Goal: Transaction & Acquisition: Purchase product/service

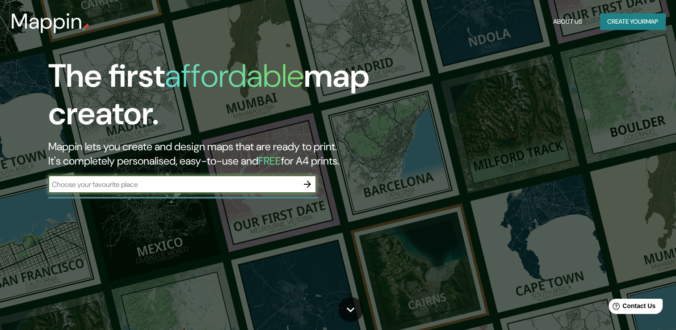
click at [310, 182] on icon "button" at bounding box center [307, 184] width 11 height 11
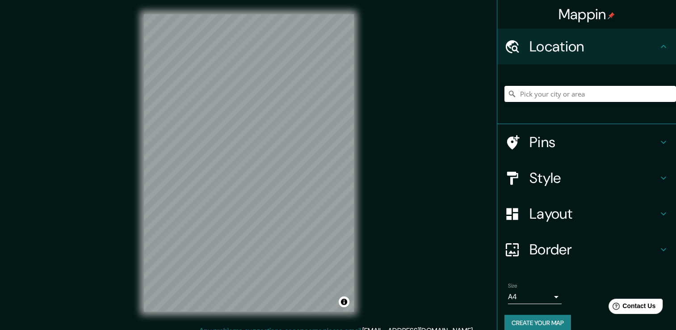
click at [549, 97] on input "Pick your city or area" at bounding box center [591, 94] width 172 height 16
paste input "Planos NOLI [Fondo-Figura] : Planta + Alzado"
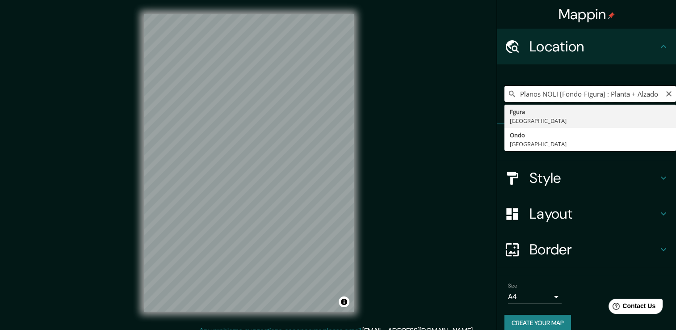
drag, startPoint x: 653, startPoint y: 89, endPoint x: 506, endPoint y: 115, distance: 149.4
type input "Fgura, [GEOGRAPHIC_DATA]"
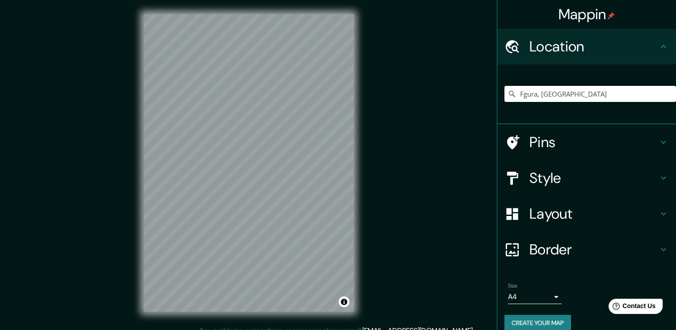
drag, startPoint x: 594, startPoint y: 93, endPoint x: 481, endPoint y: 91, distance: 112.7
click at [481, 91] on div "Mappin Location [GEOGRAPHIC_DATA], [GEOGRAPHIC_DATA] Pins Style Layout Border C…" at bounding box center [338, 170] width 676 height 340
click at [555, 94] on input "Pick your city or area" at bounding box center [591, 94] width 172 height 16
paste input "18.457492, -69.911348"
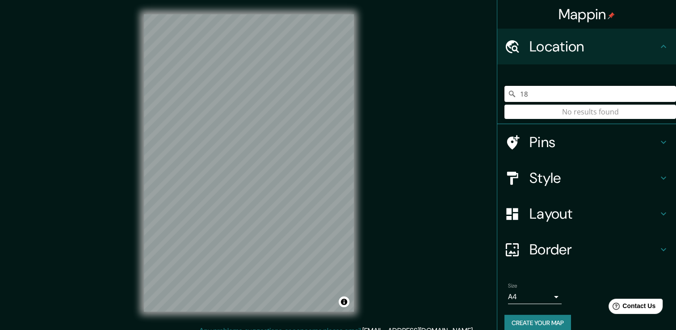
type input "1"
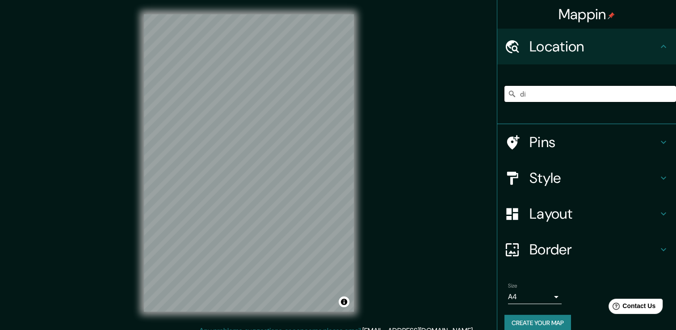
type input "d"
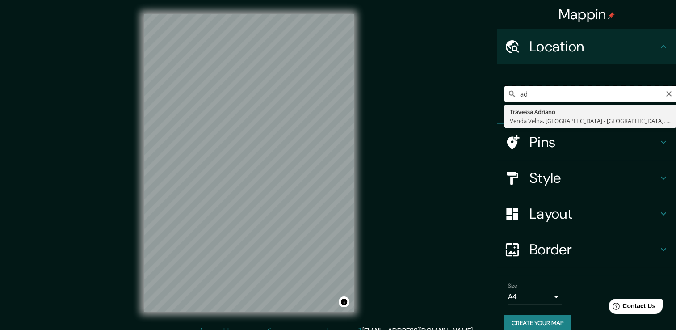
type input "a"
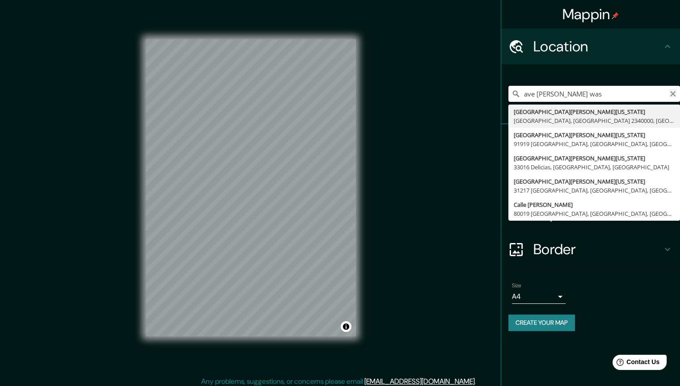
type input "ave [PERSON_NAME] was"
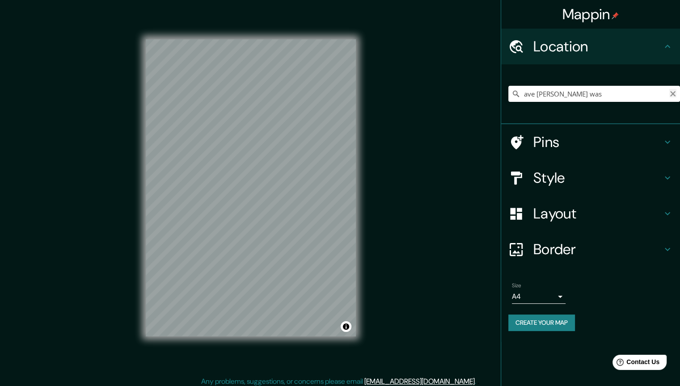
click at [671, 94] on icon "Clear" at bounding box center [672, 93] width 7 height 7
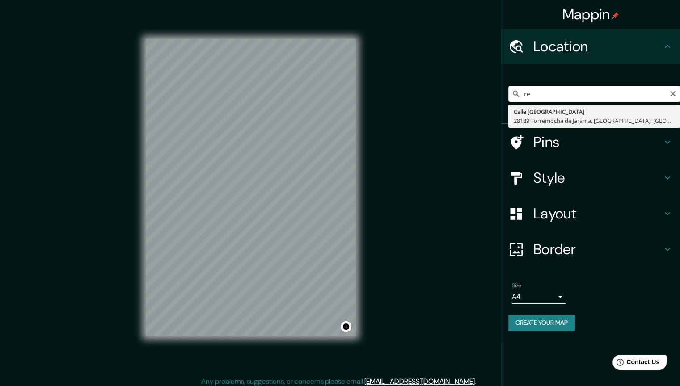
type input "r"
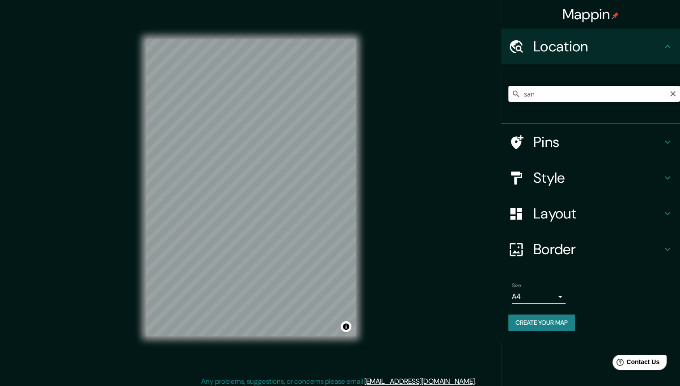
type input "san"
click at [494, 61] on div "Mappin Location [GEOGRAPHIC_DATA] [GEOGRAPHIC_DATA], [GEOGRAPHIC_DATA] [GEOGRAP…" at bounding box center [340, 195] width 680 height 391
click at [440, 92] on div "Mappin Location [GEOGRAPHIC_DATA] [GEOGRAPHIC_DATA], [GEOGRAPHIC_DATA] [GEOGRAP…" at bounding box center [340, 195] width 680 height 391
click at [671, 97] on input "san" at bounding box center [594, 94] width 172 height 16
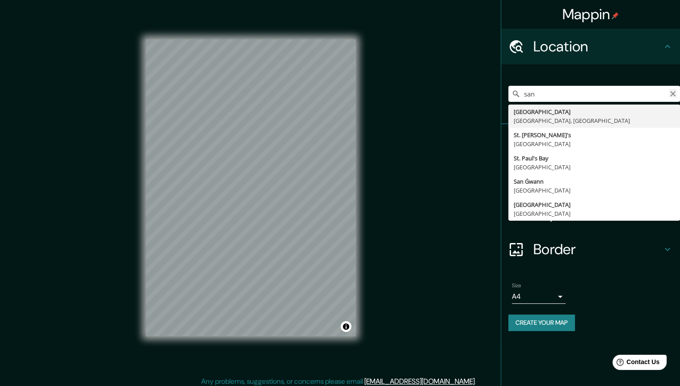
click at [672, 94] on icon "Clear" at bounding box center [672, 93] width 5 height 5
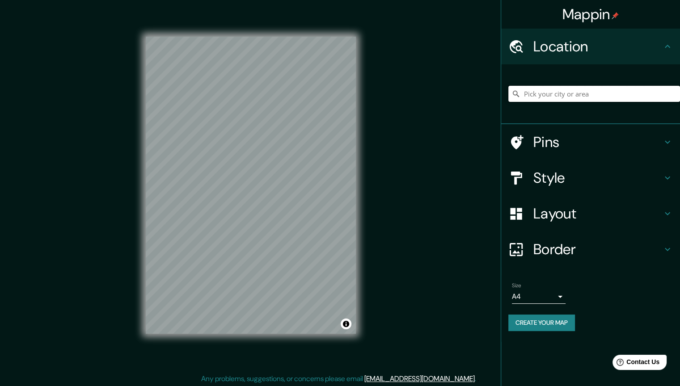
scroll to position [4, 0]
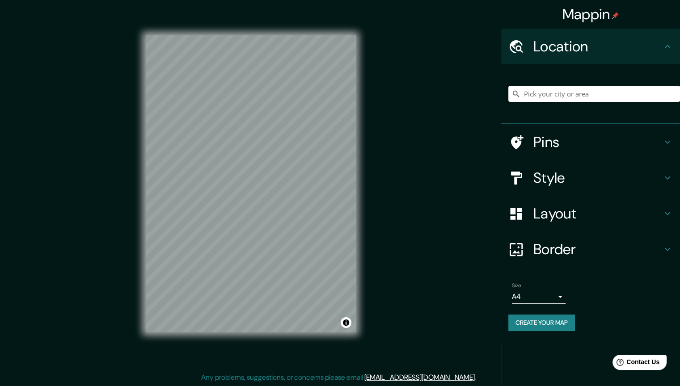
drag, startPoint x: 34, startPoint y: 55, endPoint x: 120, endPoint y: 123, distance: 110.2
click at [34, 55] on div "Mappin Location [GEOGRAPHIC_DATA] [GEOGRAPHIC_DATA], [GEOGRAPHIC_DATA] [GEOGRAP…" at bounding box center [340, 191] width 680 height 391
click at [293, 330] on div "© Mapbox © OpenStreetMap Improve this map" at bounding box center [251, 184] width 210 height 348
click at [127, 13] on div "Mappin Location [GEOGRAPHIC_DATA] [GEOGRAPHIC_DATA], [GEOGRAPHIC_DATA] [GEOGRAP…" at bounding box center [340, 191] width 680 height 391
click at [128, 8] on div "Mappin Location [GEOGRAPHIC_DATA] [GEOGRAPHIC_DATA], [GEOGRAPHIC_DATA] [GEOGRAP…" at bounding box center [340, 191] width 680 height 391
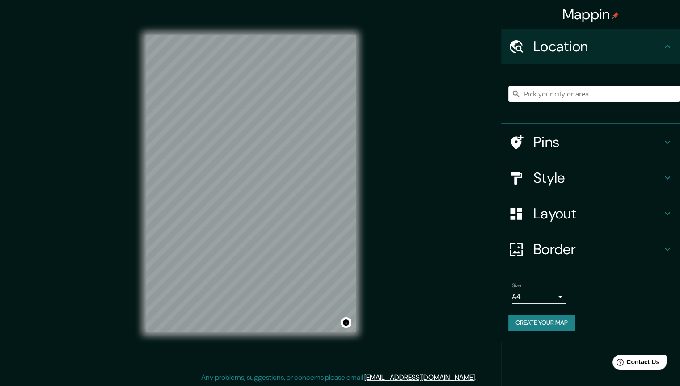
click at [128, 8] on div "Mappin Location [GEOGRAPHIC_DATA] [GEOGRAPHIC_DATA], [GEOGRAPHIC_DATA] [GEOGRAP…" at bounding box center [340, 191] width 680 height 391
drag, startPoint x: 519, startPoint y: 0, endPoint x: 518, endPoint y: 32, distance: 32.2
click at [518, 32] on div "Mappin Location [GEOGRAPHIC_DATA] [GEOGRAPHIC_DATA], [GEOGRAPHIC_DATA] [GEOGRAP…" at bounding box center [590, 193] width 179 height 386
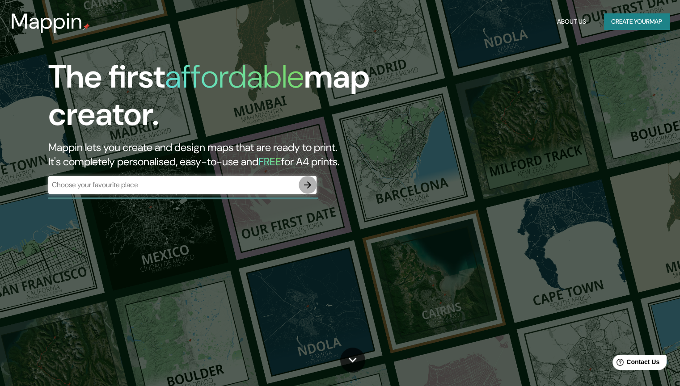
click at [311, 182] on icon "button" at bounding box center [307, 185] width 11 height 11
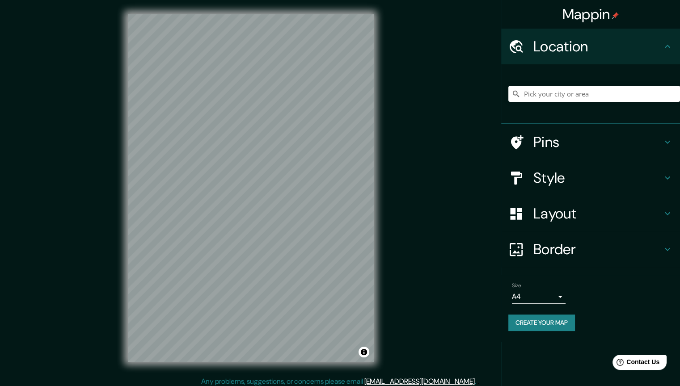
click at [271, 4] on div "© Mapbox © OpenStreetMap Improve this map" at bounding box center [251, 188] width 275 height 376
click at [542, 95] on input "Pick your city or area" at bounding box center [594, 94] width 172 height 16
paste input "18.457492, -69.911348"
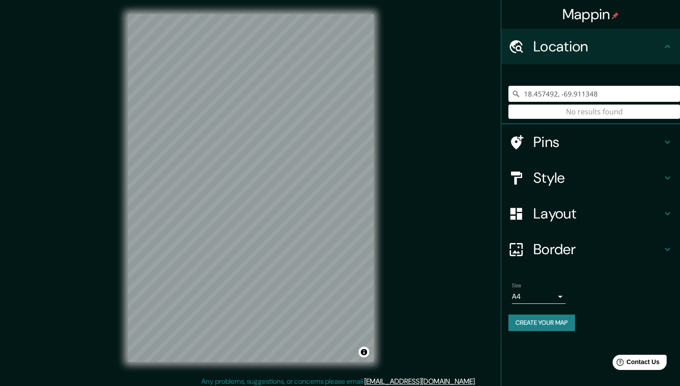
click at [558, 95] on input "18.457492, -69.911348" at bounding box center [594, 94] width 172 height 16
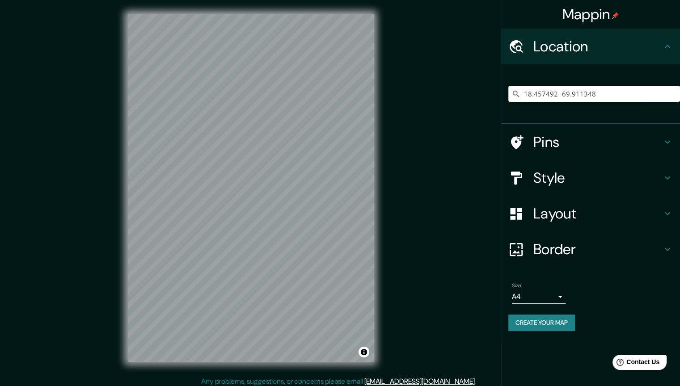
type input "18.457492-69.911348"
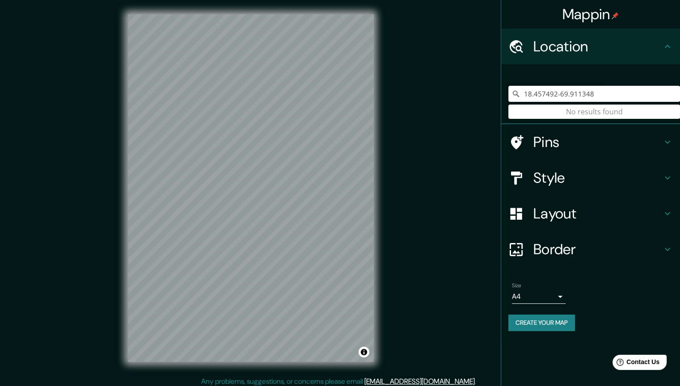
click at [558, 93] on input "18.457492-69.911348" at bounding box center [594, 94] width 172 height 16
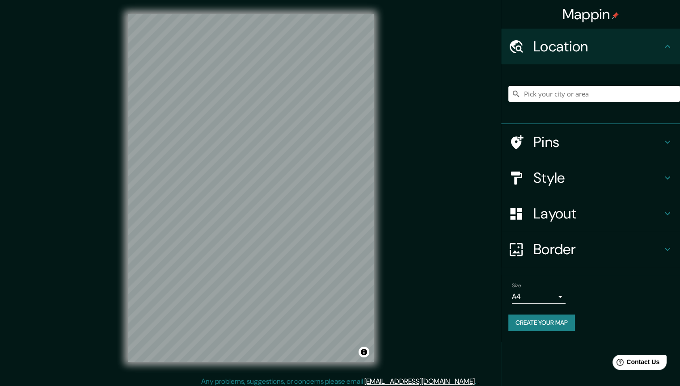
click at [662, 38] on div "Location" at bounding box center [590, 47] width 179 height 36
click at [658, 43] on h4 "Location" at bounding box center [597, 47] width 129 height 18
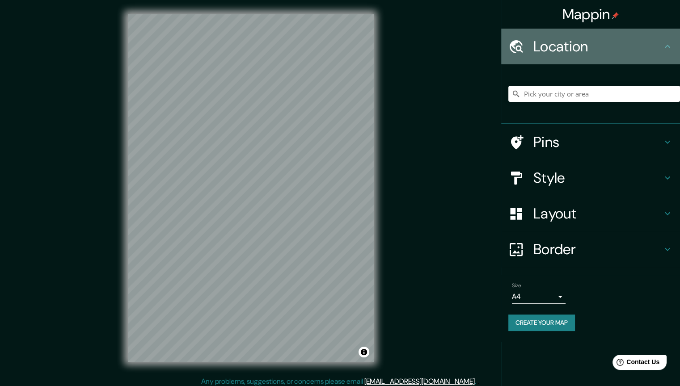
click at [671, 43] on icon at bounding box center [667, 46] width 11 height 11
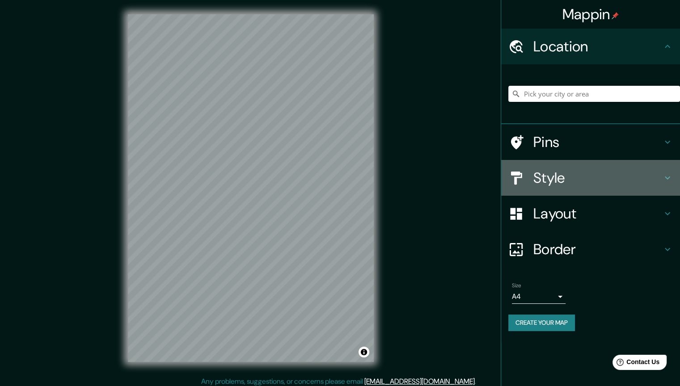
click at [668, 173] on icon at bounding box center [667, 178] width 11 height 11
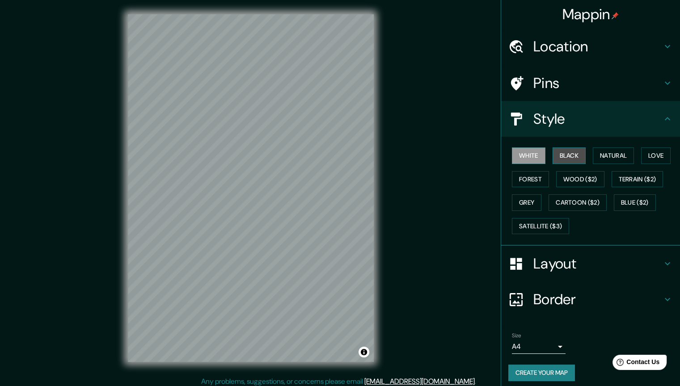
click at [559, 157] on button "Black" at bounding box center [570, 156] width 34 height 17
click at [662, 301] on icon at bounding box center [667, 299] width 11 height 11
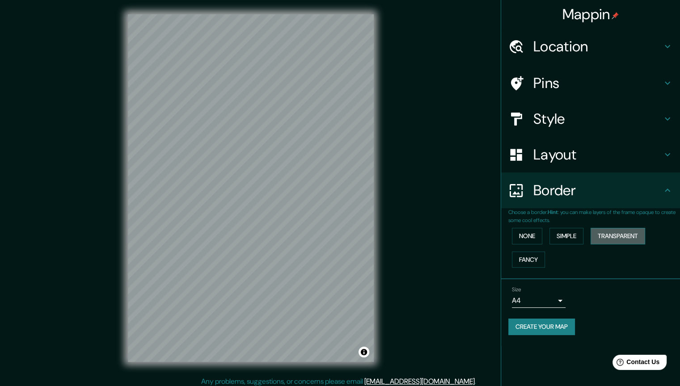
click at [611, 236] on button "Transparent" at bounding box center [618, 236] width 55 height 17
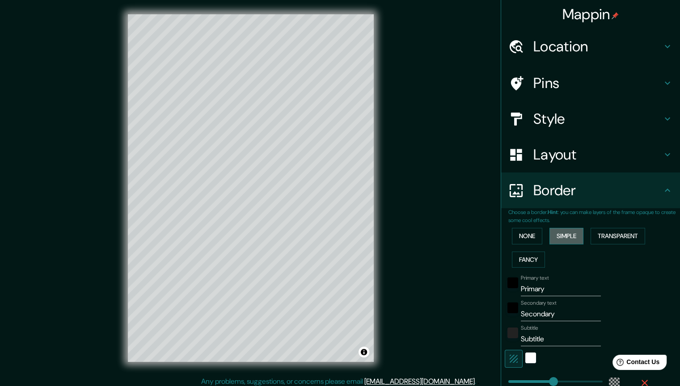
click at [558, 239] on button "Simple" at bounding box center [566, 236] width 34 height 17
click at [530, 239] on button "None" at bounding box center [527, 236] width 30 height 17
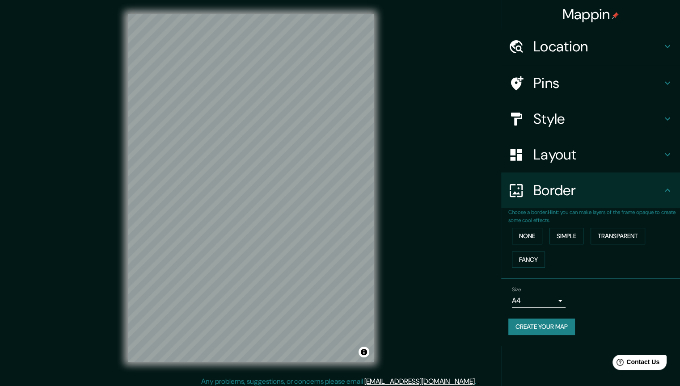
click at [552, 299] on body "Mappin Location Pins Style Layout Border Choose a border. Hint : you can make l…" at bounding box center [340, 193] width 680 height 386
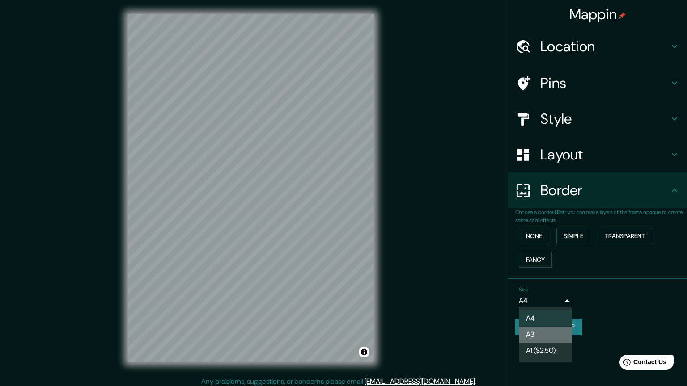
click at [549, 329] on li "A3" at bounding box center [546, 335] width 54 height 16
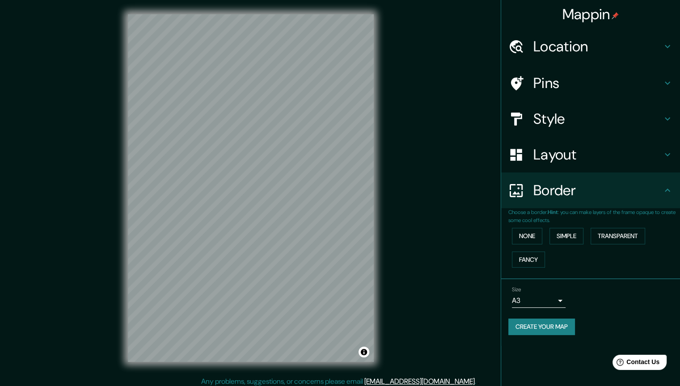
click at [427, 199] on div "Mappin Location Pins Style Layout Border Choose a border. Hint : you can make l…" at bounding box center [340, 195] width 680 height 391
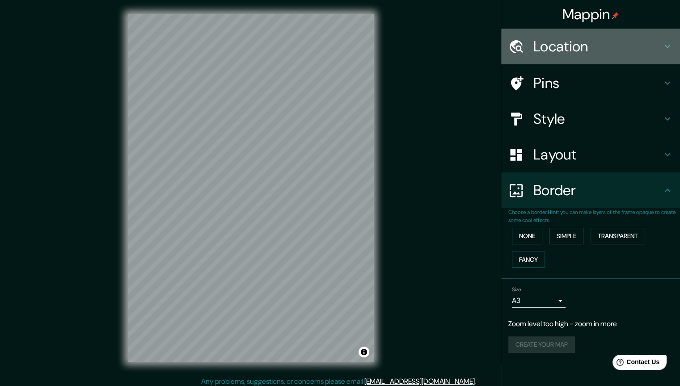
click at [575, 46] on h4 "Location" at bounding box center [597, 47] width 129 height 18
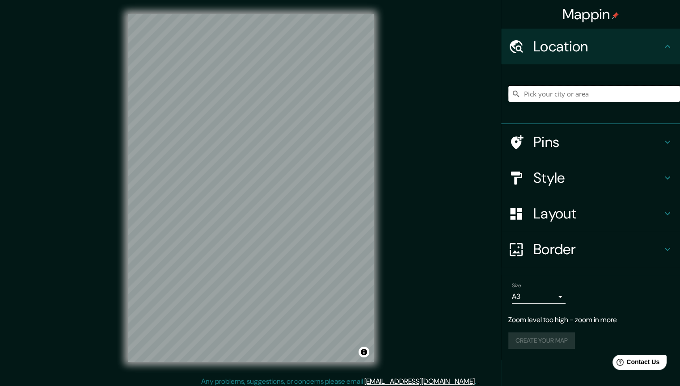
click at [573, 90] on input "Pick your city or area" at bounding box center [594, 94] width 172 height 16
click at [63, 12] on div "Mappin Location Pins Style Layout Border Choose a border. Hint : you can make l…" at bounding box center [340, 195] width 680 height 391
click at [21, 17] on div "Mappin Location Pins Style Layout Border Choose a border. Hint : you can make l…" at bounding box center [340, 195] width 680 height 391
click at [220, 0] on div "© Mapbox © OpenStreetMap Improve this map" at bounding box center [251, 188] width 275 height 376
click at [407, 52] on div "Mappin Location Pins Style Layout Border Choose a border. Hint : you can make l…" at bounding box center [340, 195] width 680 height 391
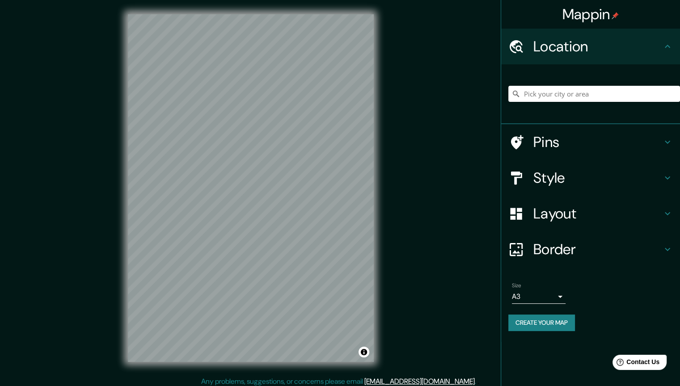
click at [402, 0] on div "Mappin Location Pins Style Layout Border Choose a border. Hint : you can make l…" at bounding box center [340, 195] width 680 height 391
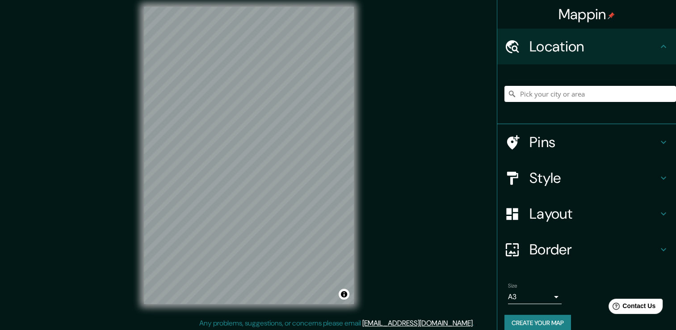
scroll to position [10, 0]
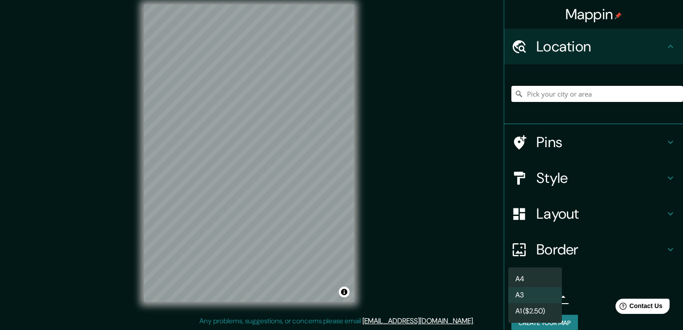
click at [538, 295] on body "Mappin Location Pins Style Layout Border Choose a border. Hint : you can make l…" at bounding box center [341, 155] width 683 height 330
click at [539, 278] on li "A4" at bounding box center [535, 279] width 54 height 16
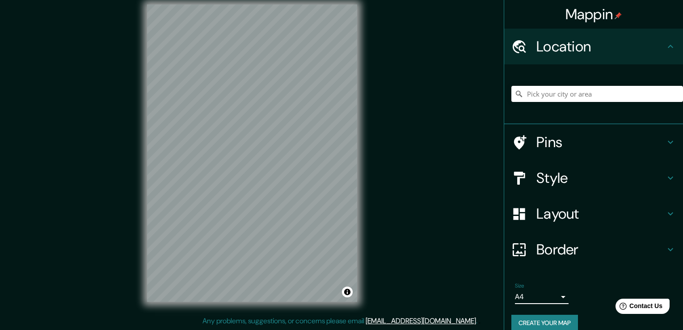
click at [540, 296] on body "Mappin Location Pins Style Layout Border Choose a border. Hint : you can make l…" at bounding box center [341, 155] width 683 height 330
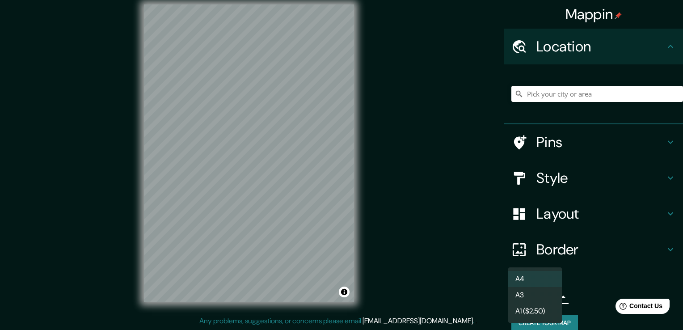
click at [540, 297] on li "A3" at bounding box center [535, 295] width 54 height 16
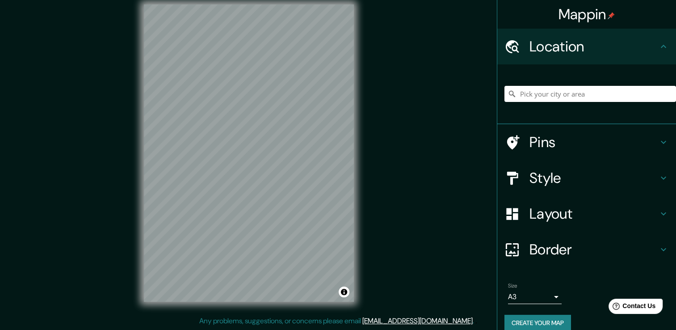
click at [537, 320] on button "Create your map" at bounding box center [538, 323] width 67 height 17
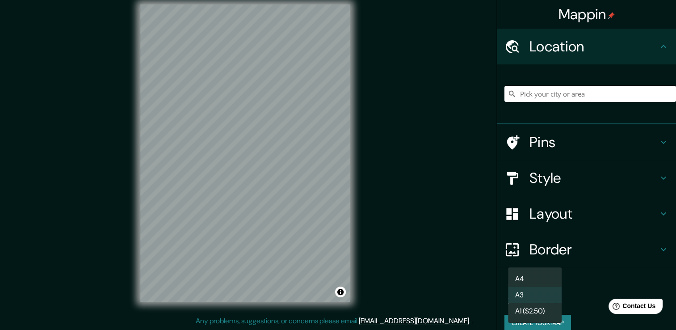
click at [510, 294] on body "Mappin Location Pins Style Layout Border Choose a border. Hint : you can make l…" at bounding box center [338, 155] width 676 height 330
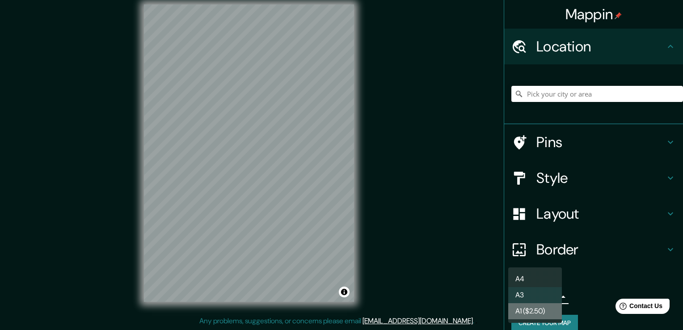
click at [530, 316] on li "A1 ($2.50)" at bounding box center [535, 311] width 54 height 16
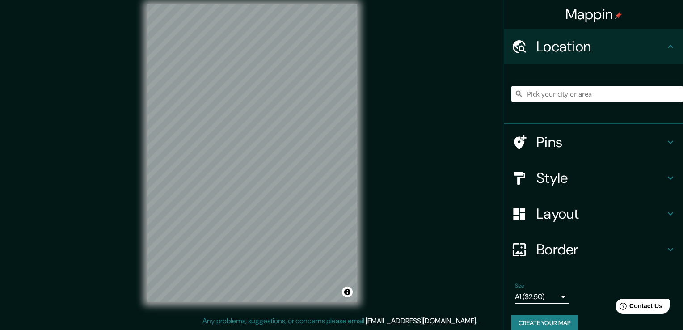
click at [531, 293] on body "Mappin Location Pins Style Layout Border Choose a border. Hint : you can make l…" at bounding box center [341, 155] width 683 height 330
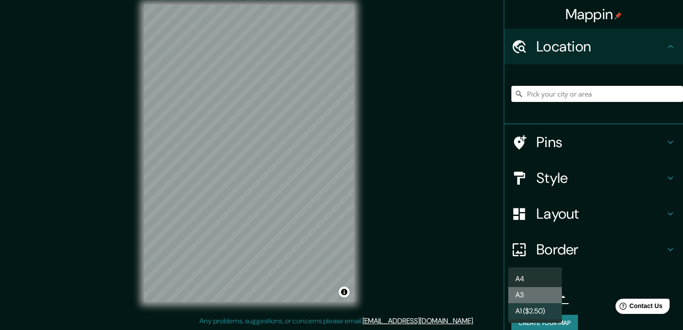
click at [531, 294] on li "A3" at bounding box center [535, 295] width 54 height 16
type input "a4"
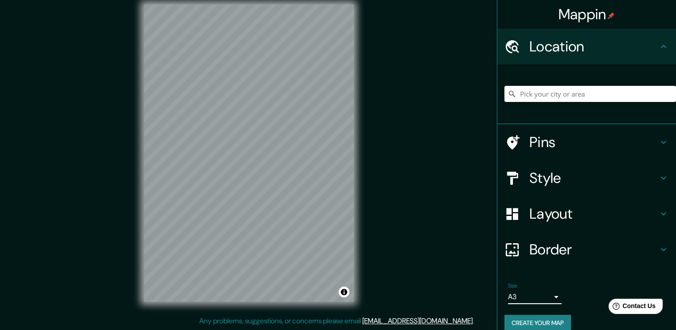
click at [533, 325] on button "Create your map" at bounding box center [538, 323] width 67 height 17
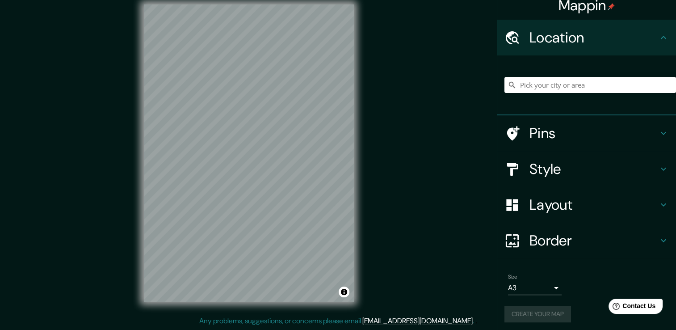
scroll to position [11, 0]
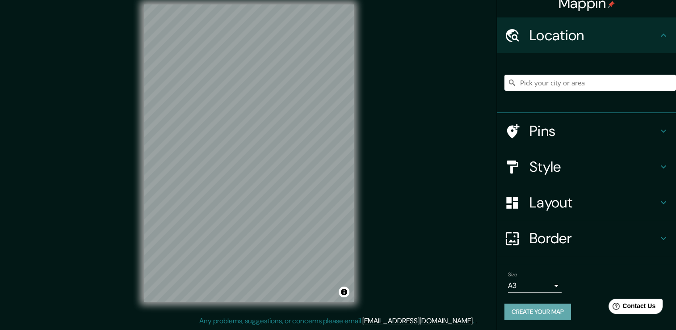
click at [541, 315] on button "Create your map" at bounding box center [538, 312] width 67 height 17
click at [659, 236] on icon at bounding box center [664, 238] width 11 height 11
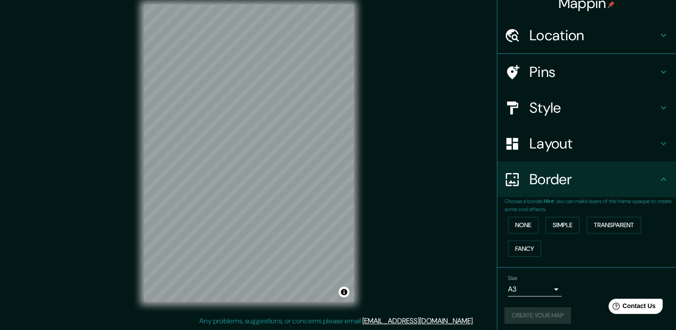
scroll to position [0, 0]
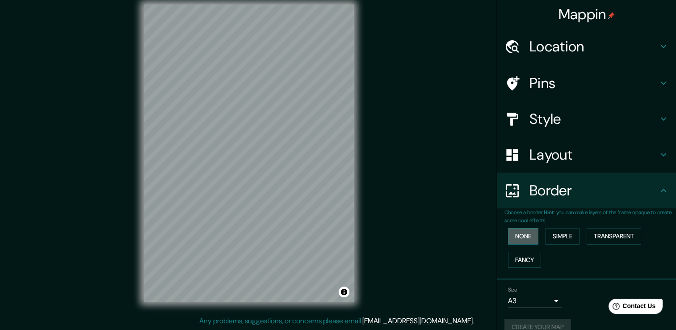
click at [519, 234] on button "None" at bounding box center [523, 236] width 30 height 17
click at [617, 237] on button "Transparent" at bounding box center [614, 236] width 55 height 17
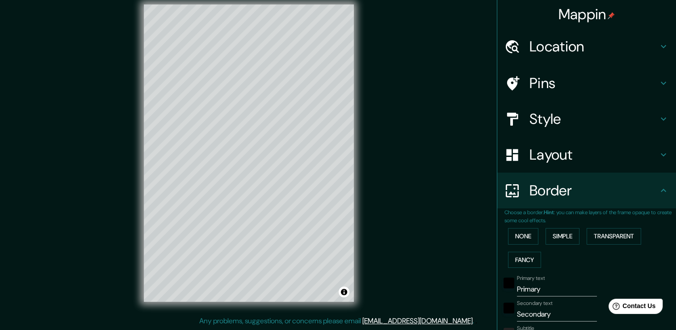
click at [519, 244] on div "None Simple Transparent Fancy" at bounding box center [591, 247] width 172 height 47
click at [511, 241] on button "None" at bounding box center [523, 236] width 30 height 17
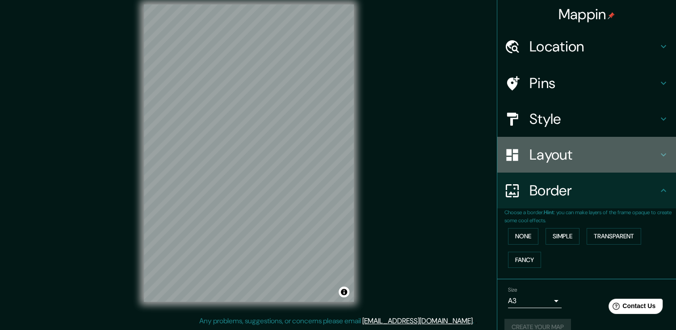
click at [659, 154] on icon at bounding box center [664, 154] width 11 height 11
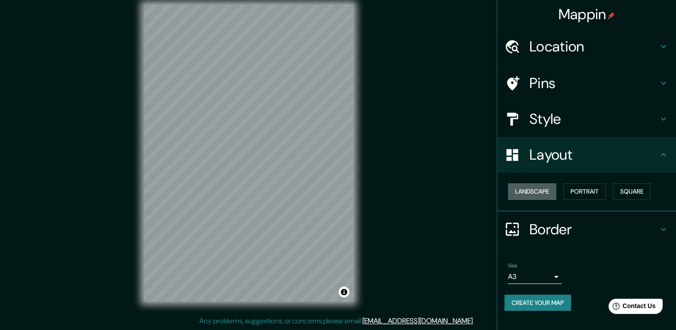
click at [522, 188] on button "Landscape" at bounding box center [532, 191] width 48 height 17
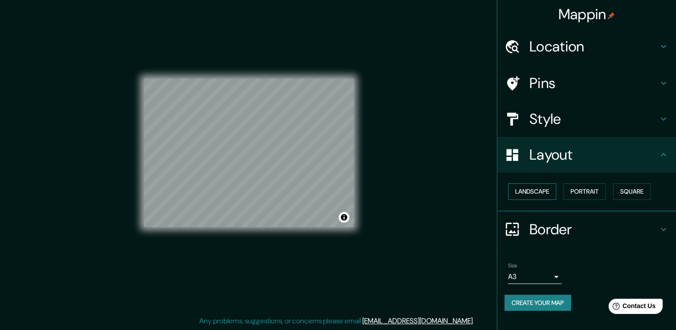
click at [523, 188] on button "Landscape" at bounding box center [532, 191] width 48 height 17
click at [576, 198] on button "Portrait" at bounding box center [585, 191] width 42 height 17
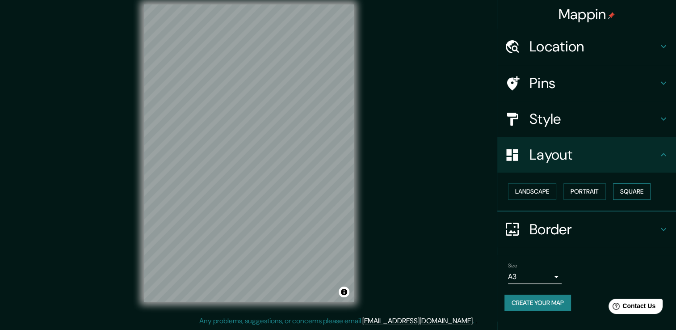
click at [645, 199] on div "Landscape Portrait Square" at bounding box center [591, 192] width 172 height 24
click at [642, 197] on button "Square" at bounding box center [632, 191] width 38 height 17
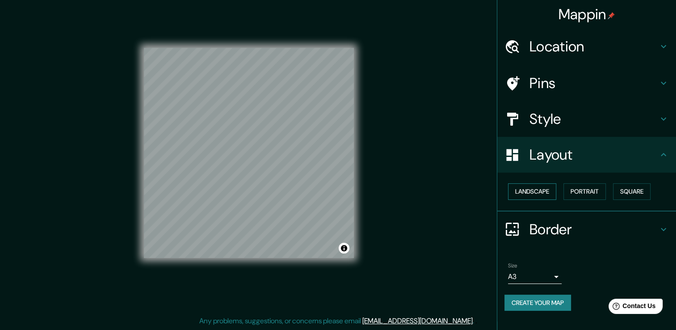
click at [540, 192] on button "Landscape" at bounding box center [532, 191] width 48 height 17
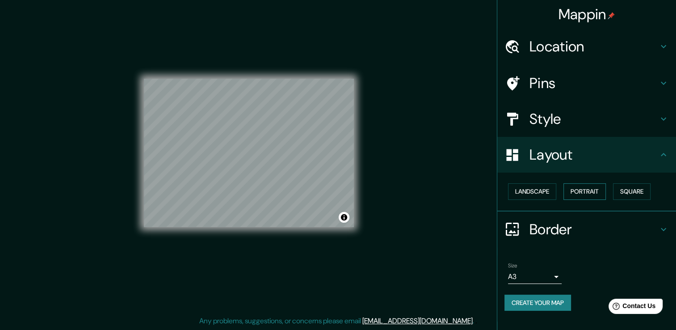
click at [582, 191] on button "Portrait" at bounding box center [585, 191] width 42 height 17
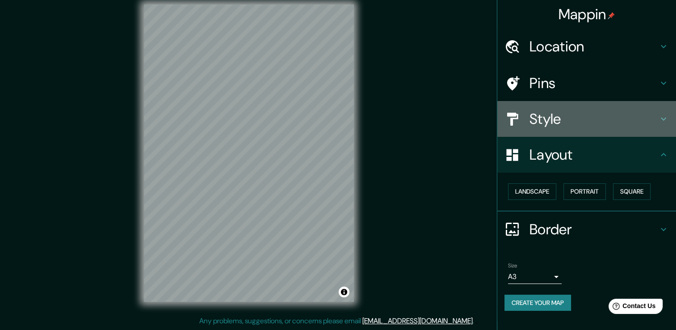
click at [671, 117] on div "Style" at bounding box center [587, 119] width 179 height 36
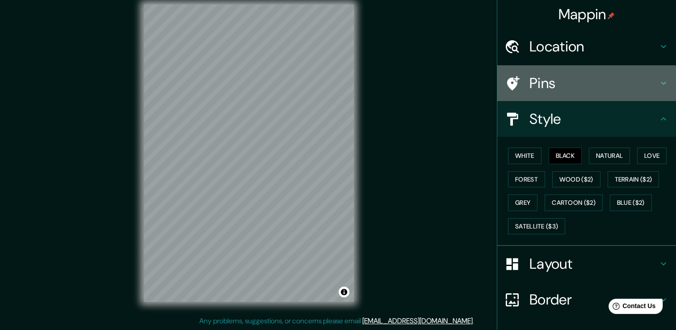
click at [660, 83] on icon at bounding box center [664, 83] width 11 height 11
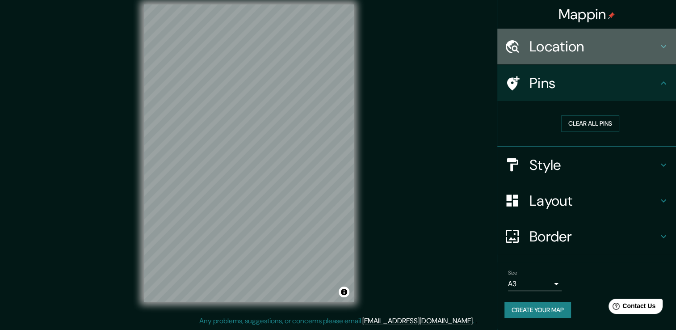
click at [666, 49] on icon at bounding box center [664, 46] width 11 height 11
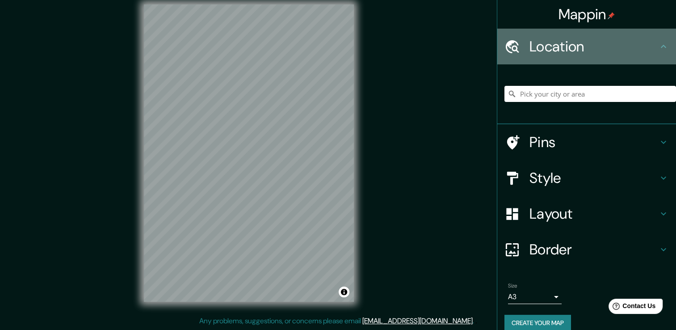
click at [663, 49] on div "Location" at bounding box center [587, 47] width 179 height 36
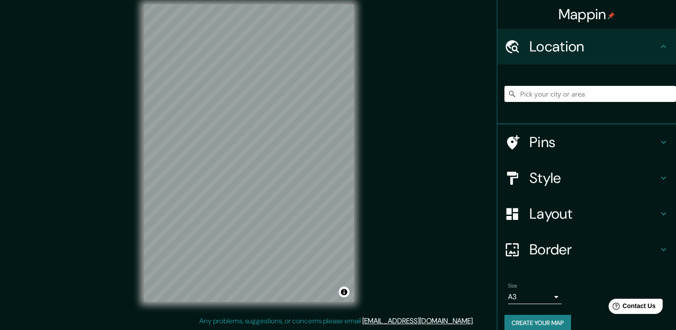
click at [654, 43] on div "Location" at bounding box center [587, 47] width 179 height 36
click at [659, 43] on icon at bounding box center [664, 46] width 11 height 11
click at [654, 166] on div "Style" at bounding box center [587, 178] width 179 height 36
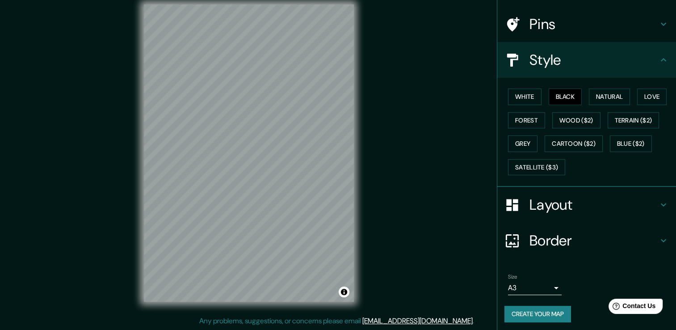
scroll to position [60, 0]
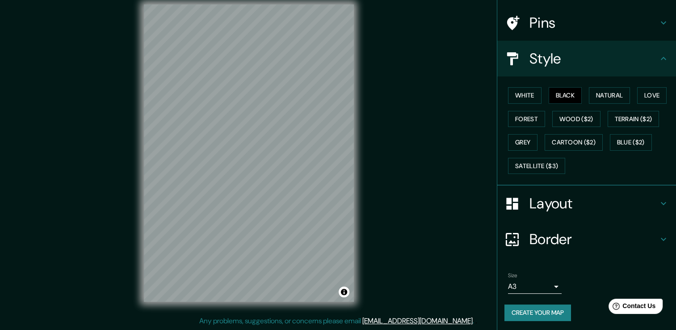
click at [533, 309] on button "Create your map" at bounding box center [538, 312] width 67 height 17
click at [343, 292] on button "Toggle attribution" at bounding box center [344, 292] width 11 height 11
click at [544, 311] on button "Create your map" at bounding box center [538, 312] width 67 height 17
click at [93, 144] on div "Mappin Location Pins Style White Black Natural Love Forest Wood ($2) Terrain ($…" at bounding box center [338, 160] width 676 height 340
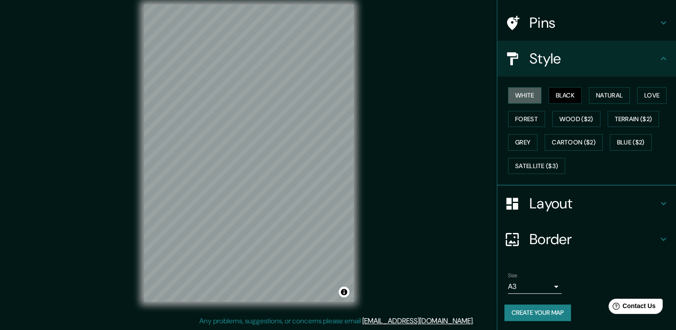
drag, startPoint x: 526, startPoint y: 95, endPoint x: 525, endPoint y: 86, distance: 9.4
click at [526, 93] on button "White" at bounding box center [525, 95] width 34 height 17
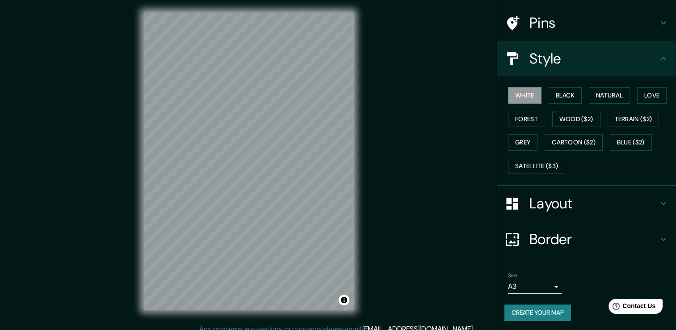
scroll to position [0, 0]
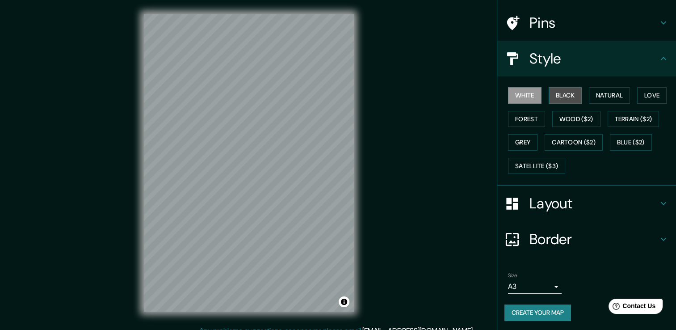
click at [560, 91] on button "Black" at bounding box center [566, 95] width 34 height 17
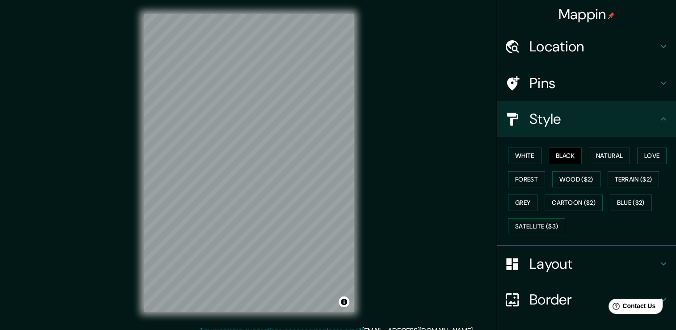
click at [660, 47] on icon at bounding box center [664, 46] width 11 height 11
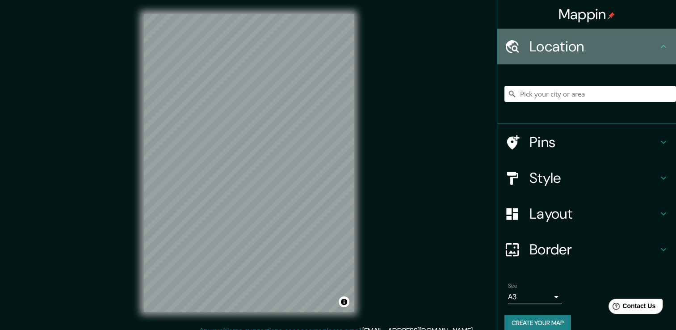
click at [660, 46] on icon at bounding box center [664, 46] width 11 height 11
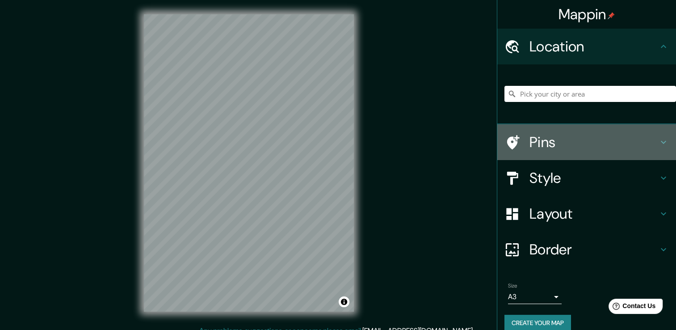
click at [659, 139] on icon at bounding box center [664, 142] width 11 height 11
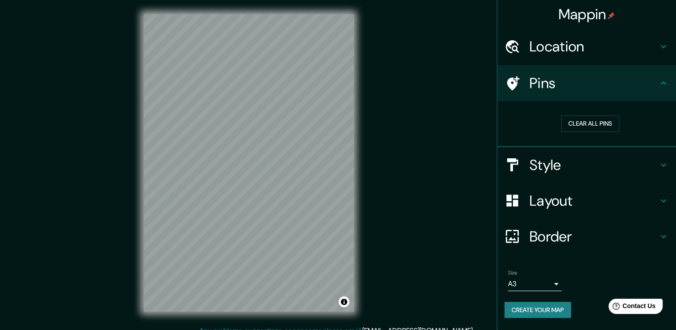
click at [664, 66] on div "Pins" at bounding box center [587, 83] width 179 height 36
click at [662, 165] on icon at bounding box center [664, 165] width 11 height 11
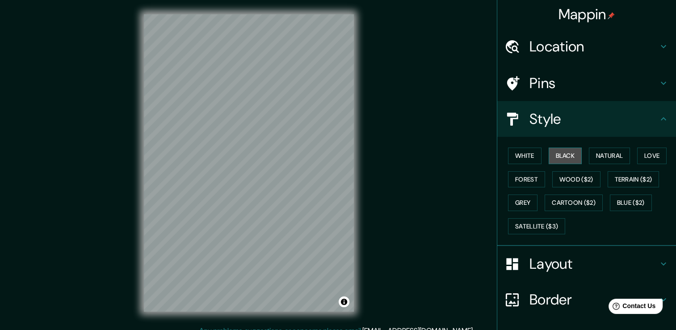
click at [556, 159] on button "Black" at bounding box center [566, 156] width 34 height 17
click at [517, 157] on button "White" at bounding box center [525, 156] width 34 height 17
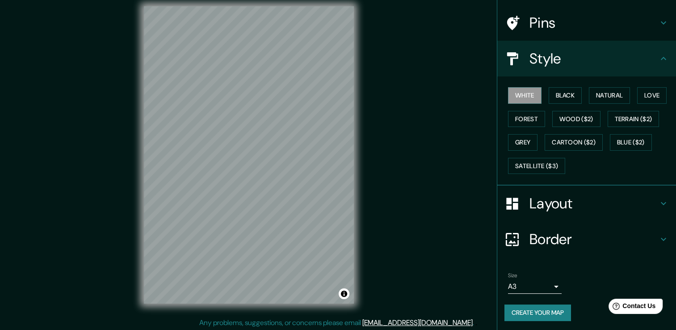
scroll to position [10, 0]
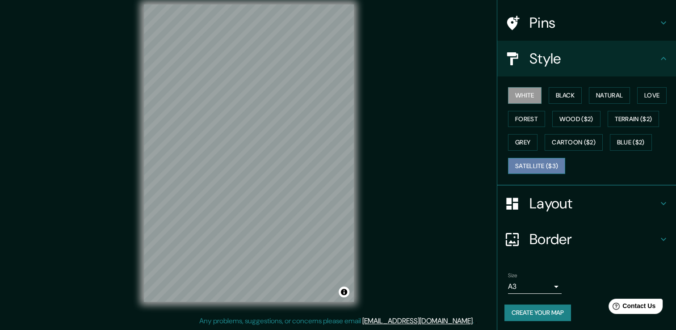
click at [547, 158] on button "Satellite ($3)" at bounding box center [536, 166] width 57 height 17
click at [522, 100] on button "White" at bounding box center [525, 95] width 34 height 17
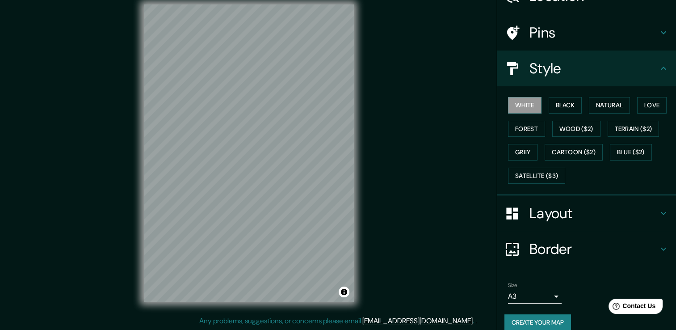
scroll to position [60, 0]
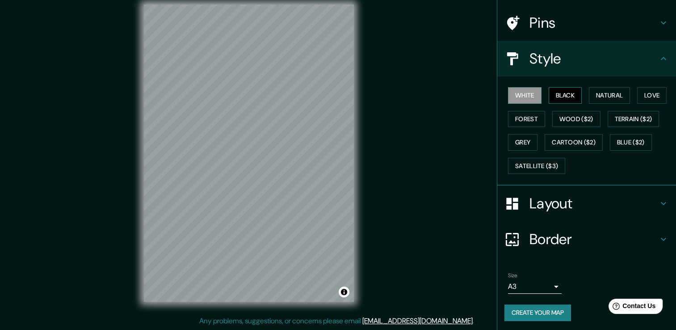
click at [565, 99] on button "Black" at bounding box center [566, 95] width 34 height 17
click at [555, 92] on button "Black" at bounding box center [566, 95] width 34 height 17
click at [510, 94] on button "White" at bounding box center [525, 95] width 34 height 17
click at [563, 95] on button "Black" at bounding box center [566, 95] width 34 height 17
click at [519, 93] on button "White" at bounding box center [525, 95] width 34 height 17
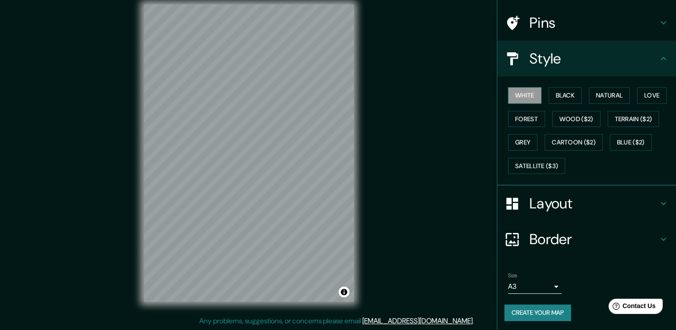
click at [517, 102] on button "White" at bounding box center [525, 95] width 34 height 17
click at [520, 100] on button "White" at bounding box center [525, 95] width 34 height 17
click at [525, 91] on button "White" at bounding box center [525, 95] width 34 height 17
click at [520, 95] on button "White" at bounding box center [525, 95] width 34 height 17
click at [559, 90] on button "Black" at bounding box center [566, 95] width 34 height 17
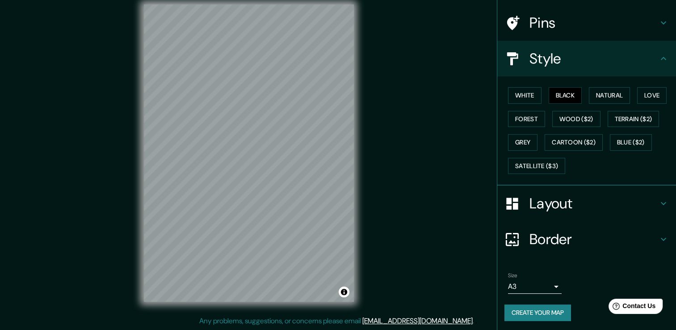
click at [131, 191] on div "© Mapbox © OpenStreetMap Improve this map" at bounding box center [249, 152] width 239 height 325
